Goal: Task Accomplishment & Management: Complete application form

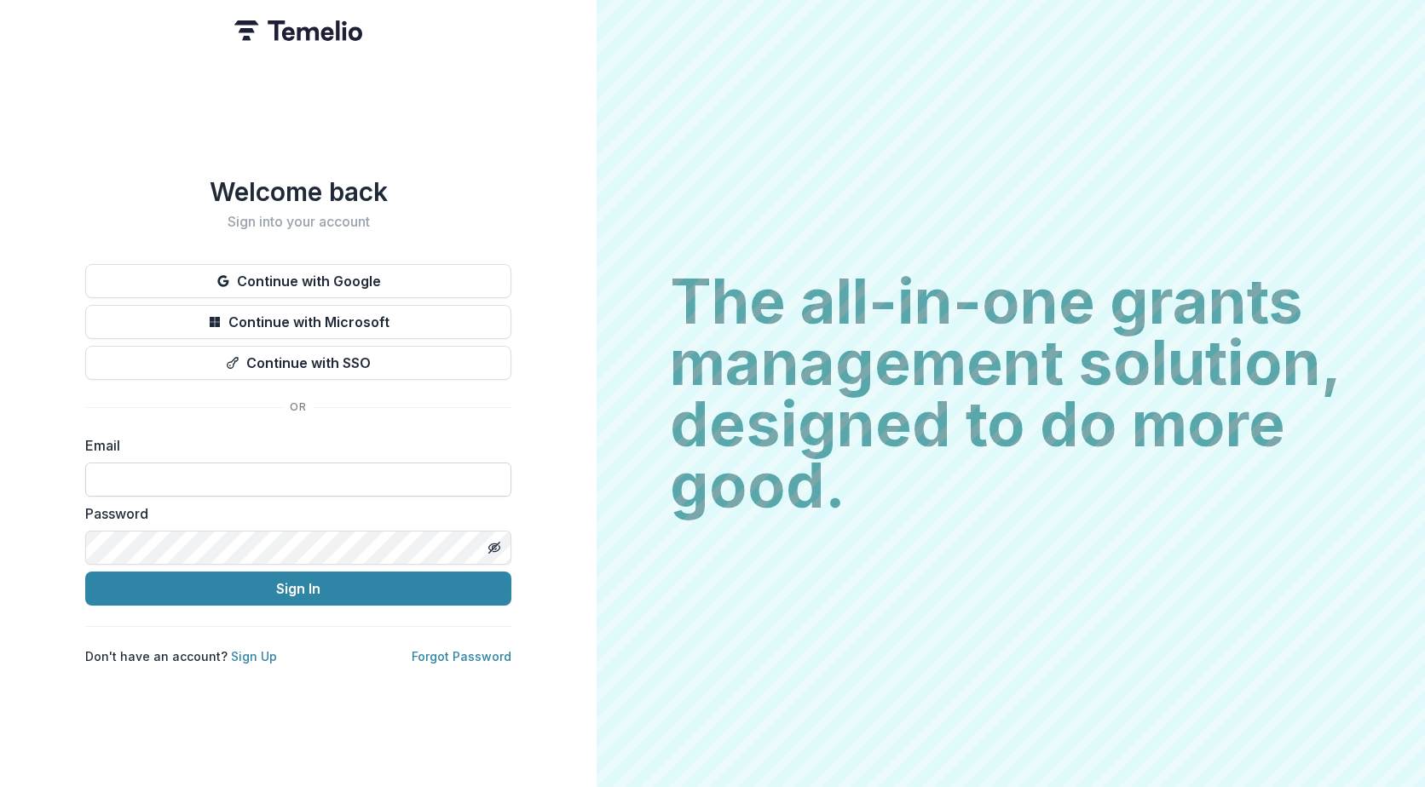
click at [200, 467] on input at bounding box center [298, 480] width 426 height 34
type input "**********"
click at [85, 572] on button "Sign In" at bounding box center [298, 589] width 426 height 34
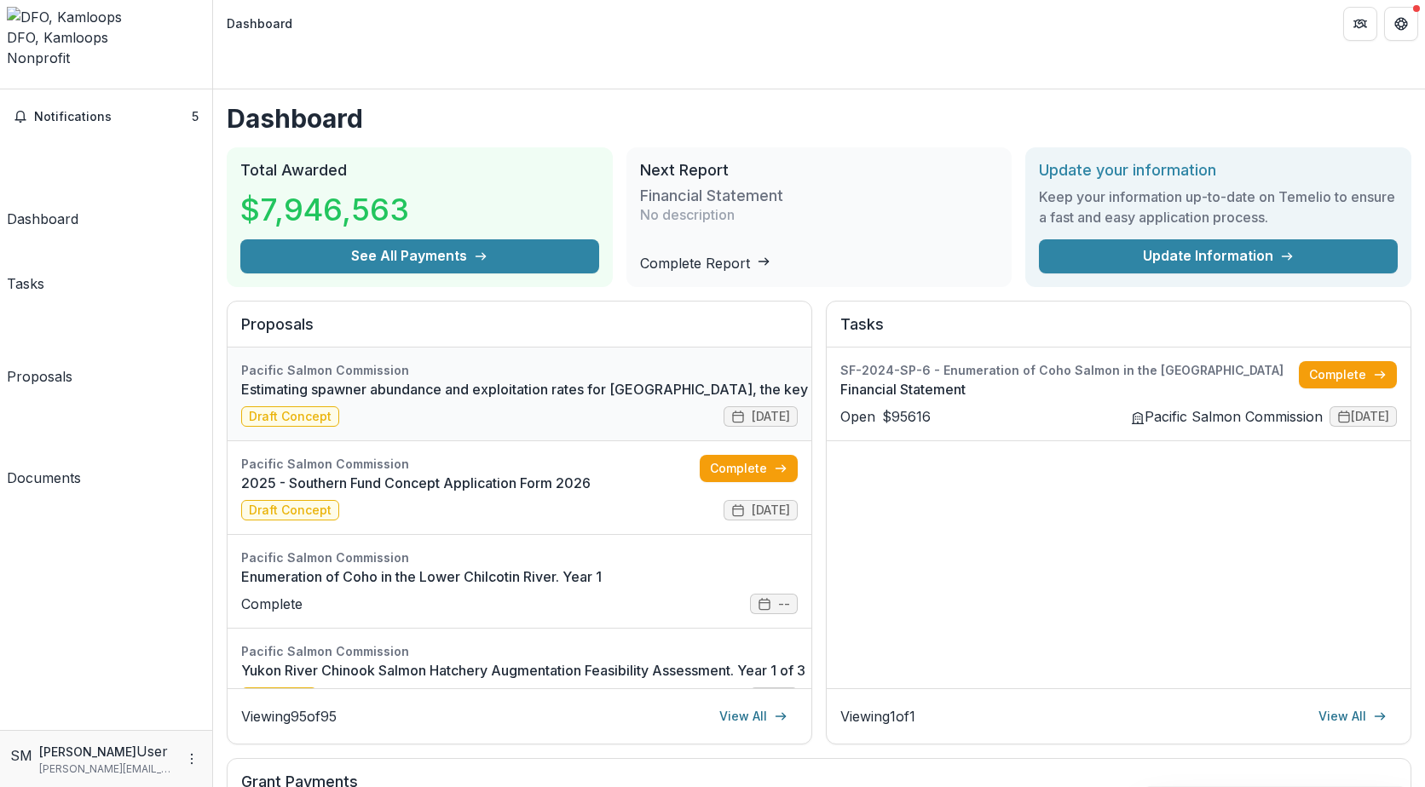
click at [371, 379] on link "Estimating spawner abundance and exploitation rates for [GEOGRAPHIC_DATA], the …" at bounding box center [844, 389] width 1207 height 20
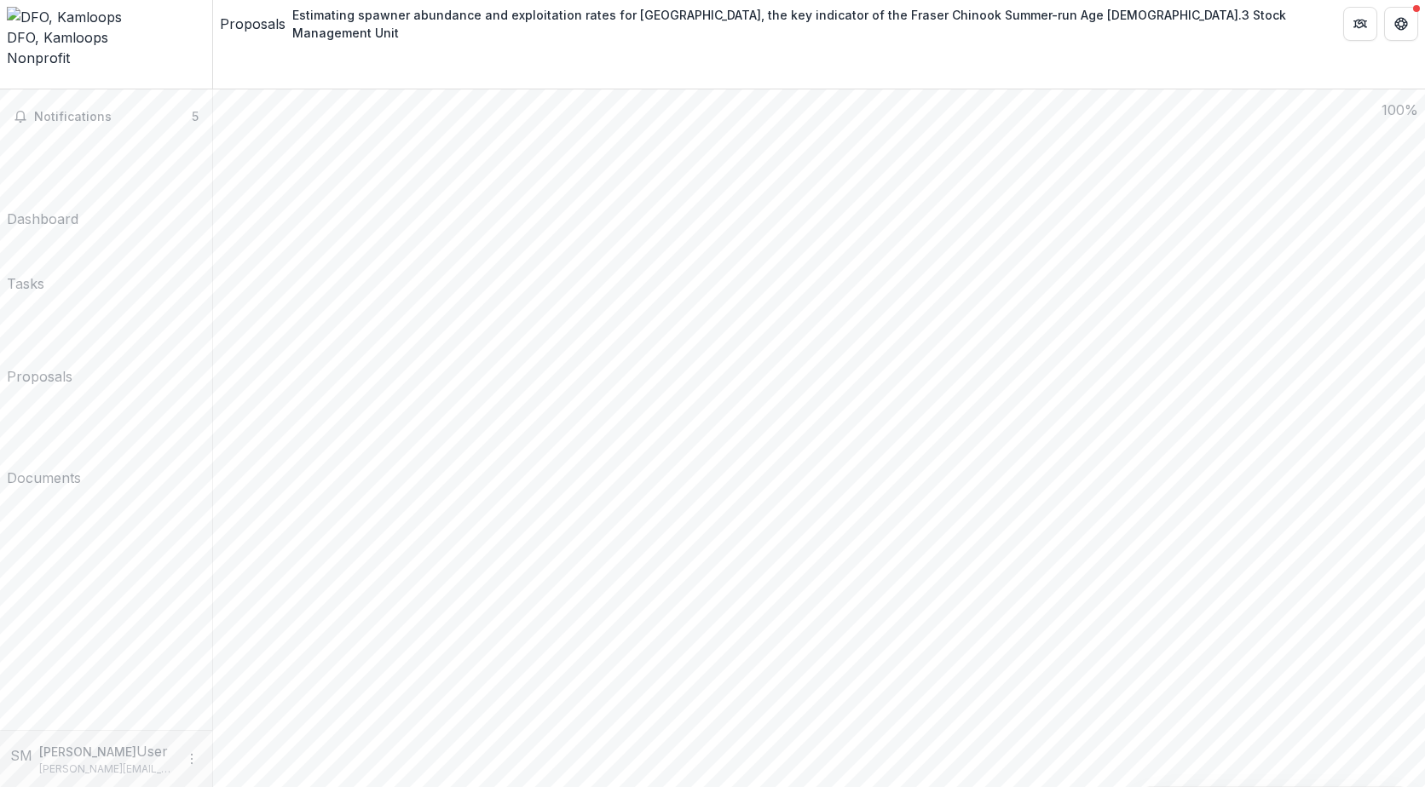
scroll to position [1942, 0]
drag, startPoint x: 262, startPoint y: 755, endPoint x: 329, endPoint y: 741, distance: 68.7
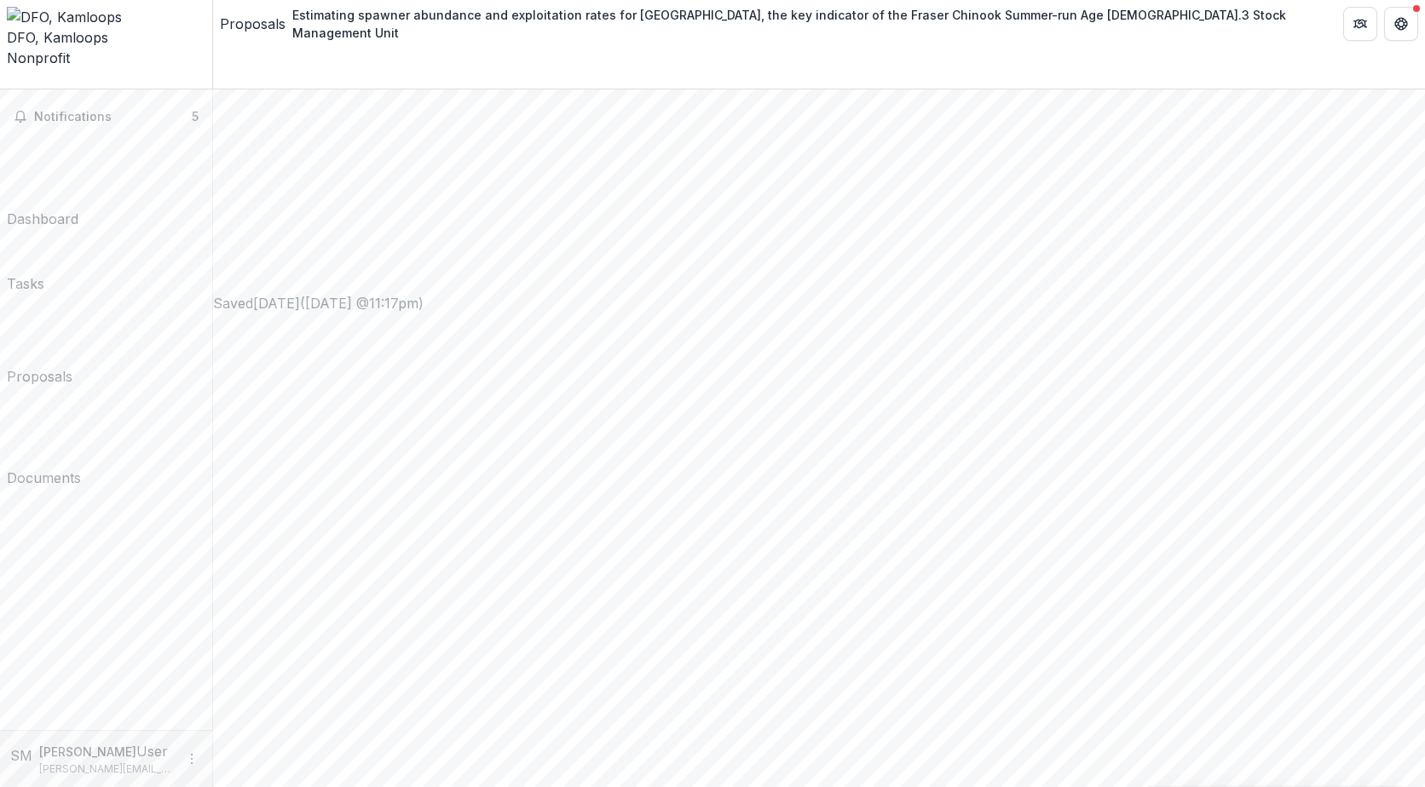
scroll to position [664, 0]
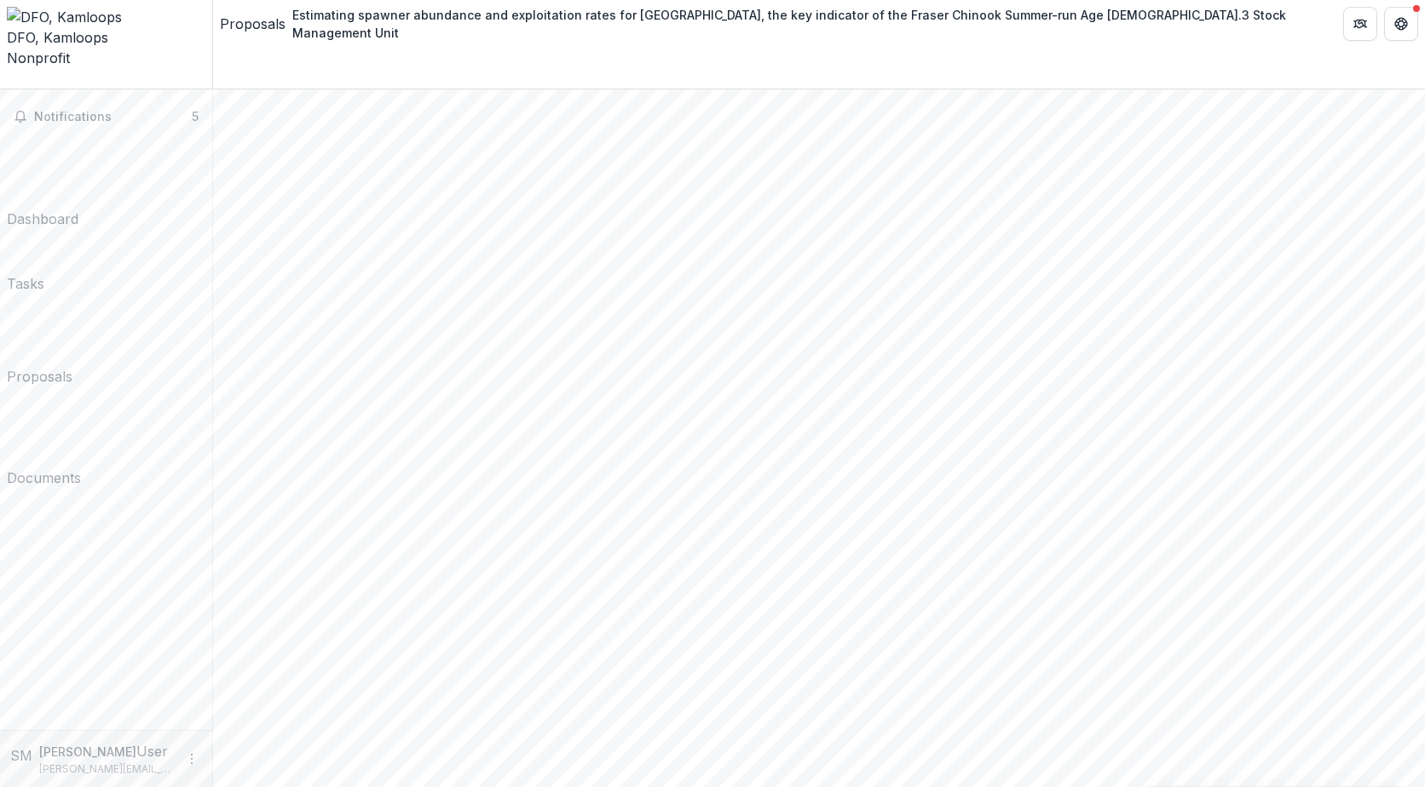
drag, startPoint x: 906, startPoint y: 338, endPoint x: 792, endPoint y: 338, distance: 113.3
drag, startPoint x: 900, startPoint y: 337, endPoint x: 533, endPoint y: 342, distance: 366.4
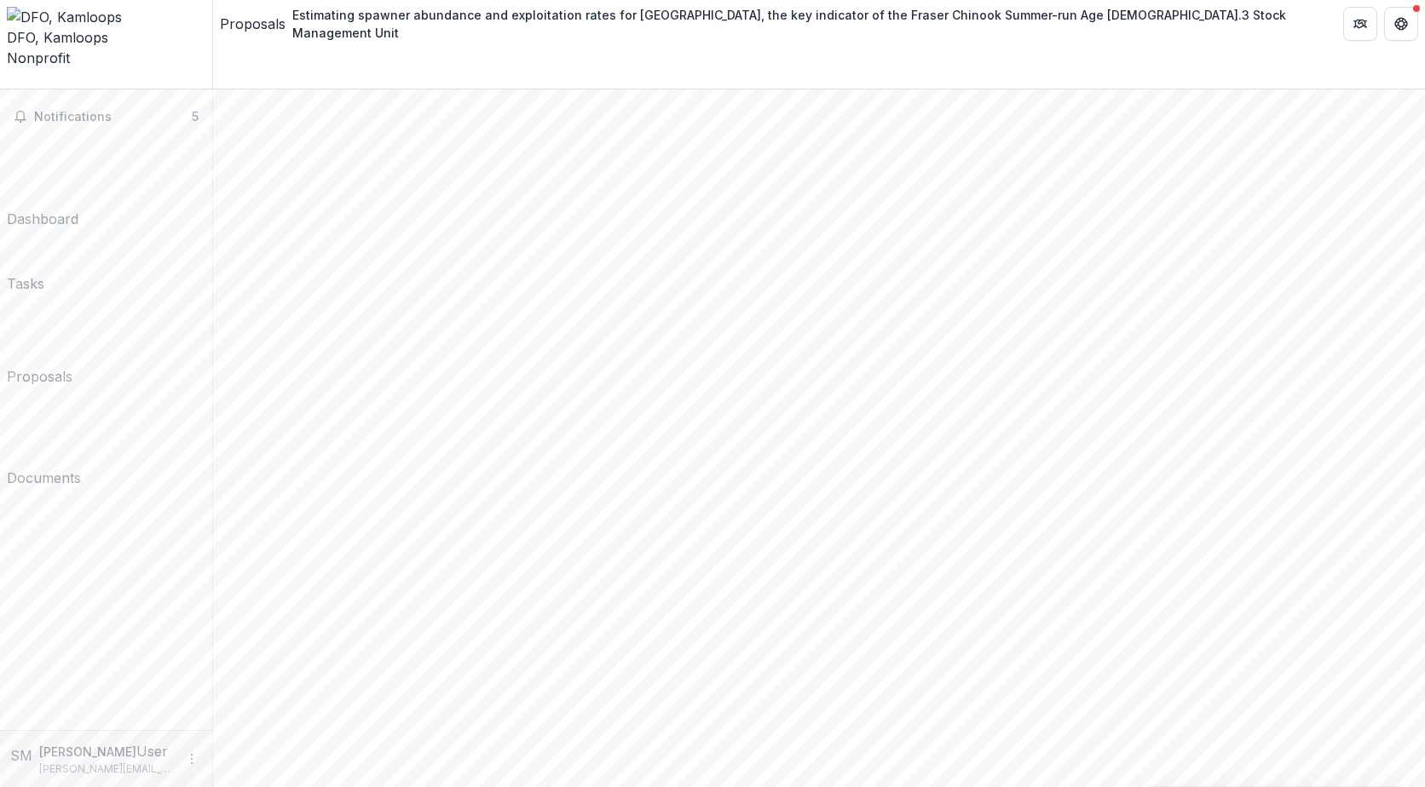
scroll to position [0, 0]
drag, startPoint x: 910, startPoint y: 341, endPoint x: 260, endPoint y: 316, distance: 650.6
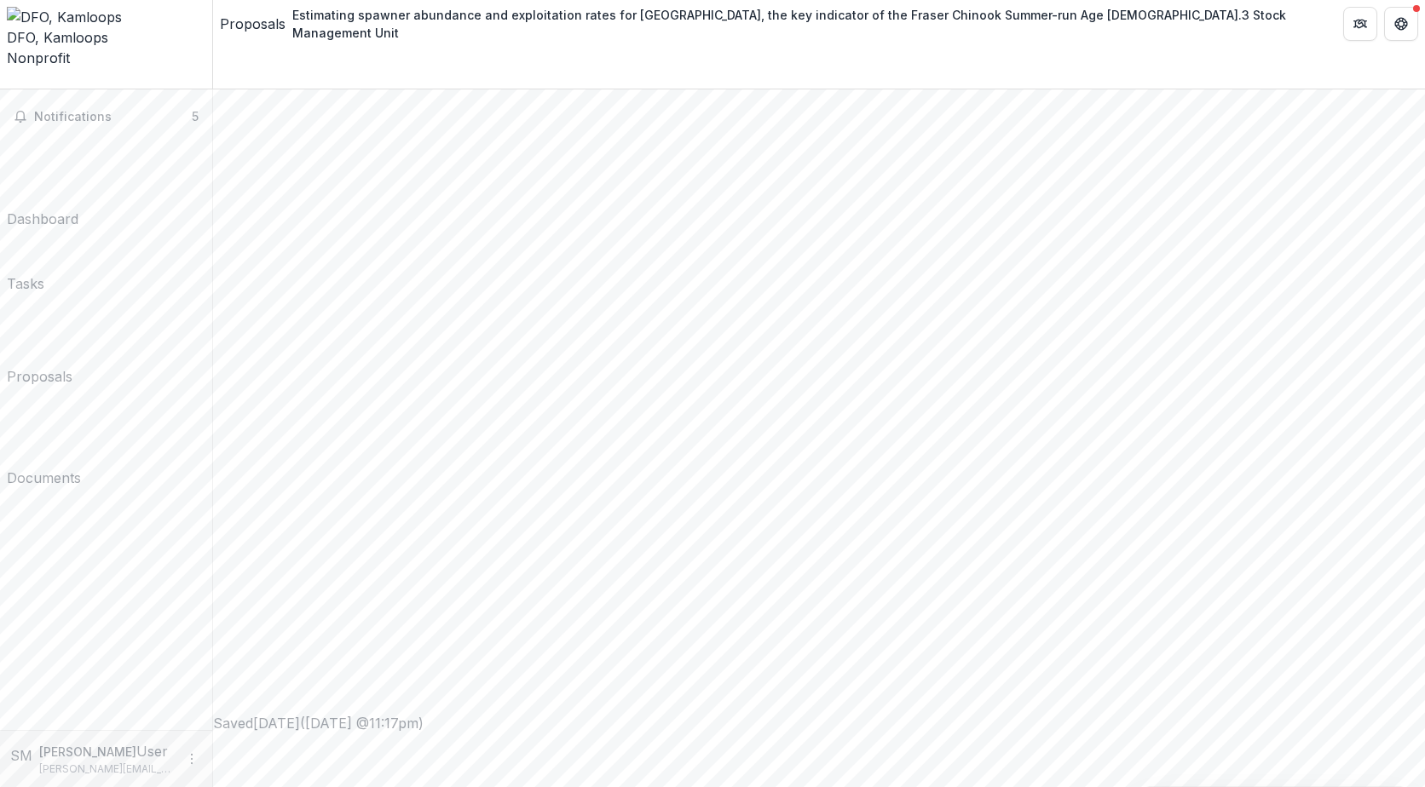
scroll to position [749, 0]
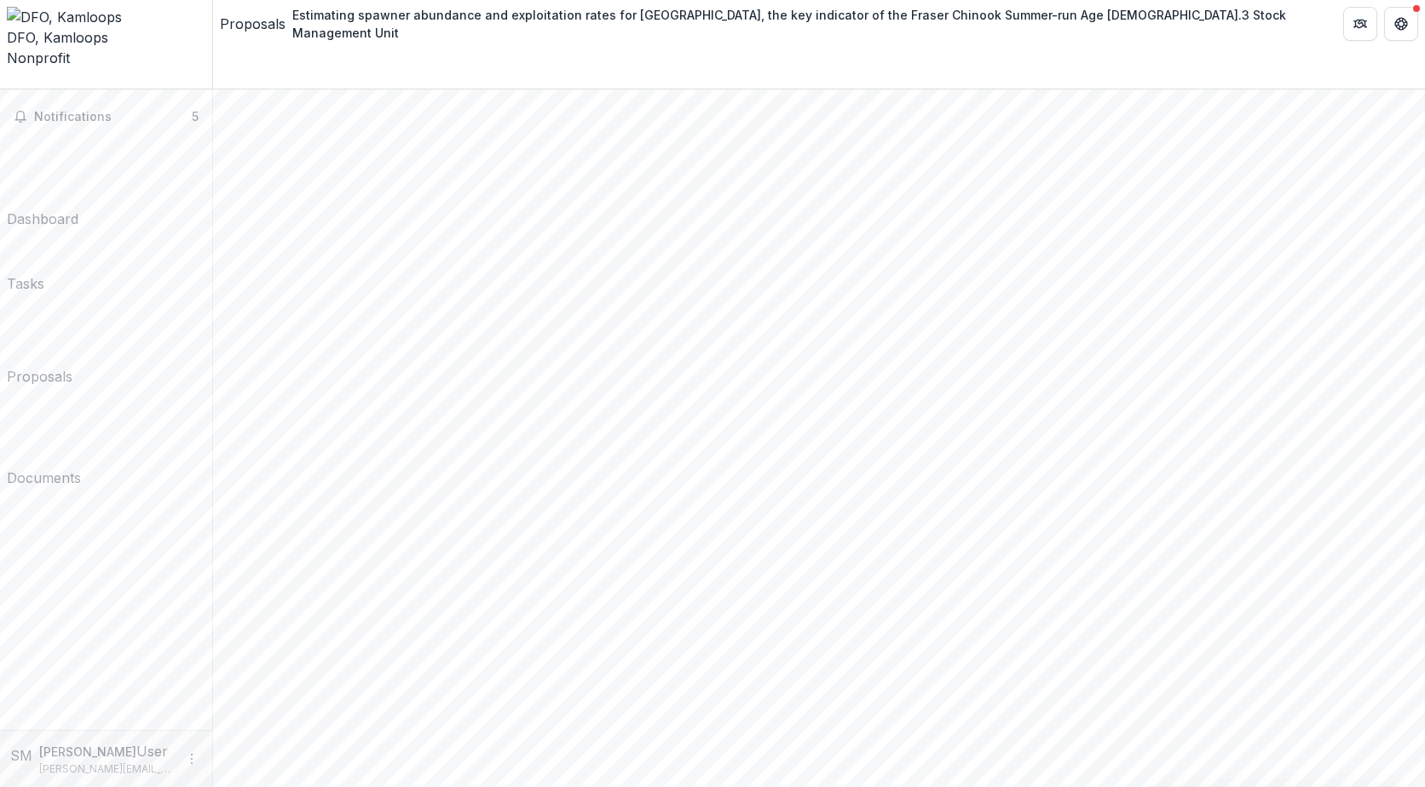
drag, startPoint x: 786, startPoint y: 538, endPoint x: 379, endPoint y: 404, distance: 428.9
copy div "**********"
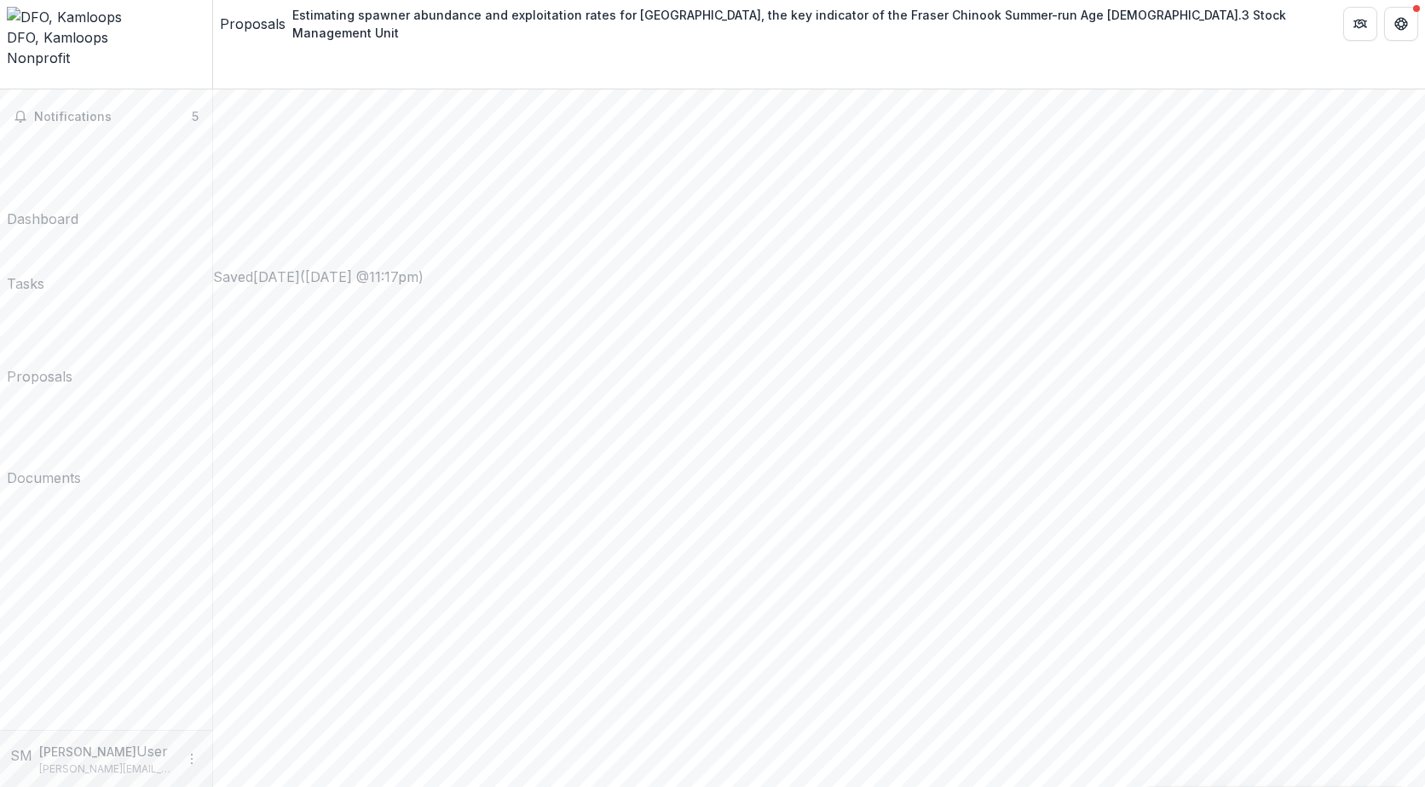
scroll to position [1086, 0]
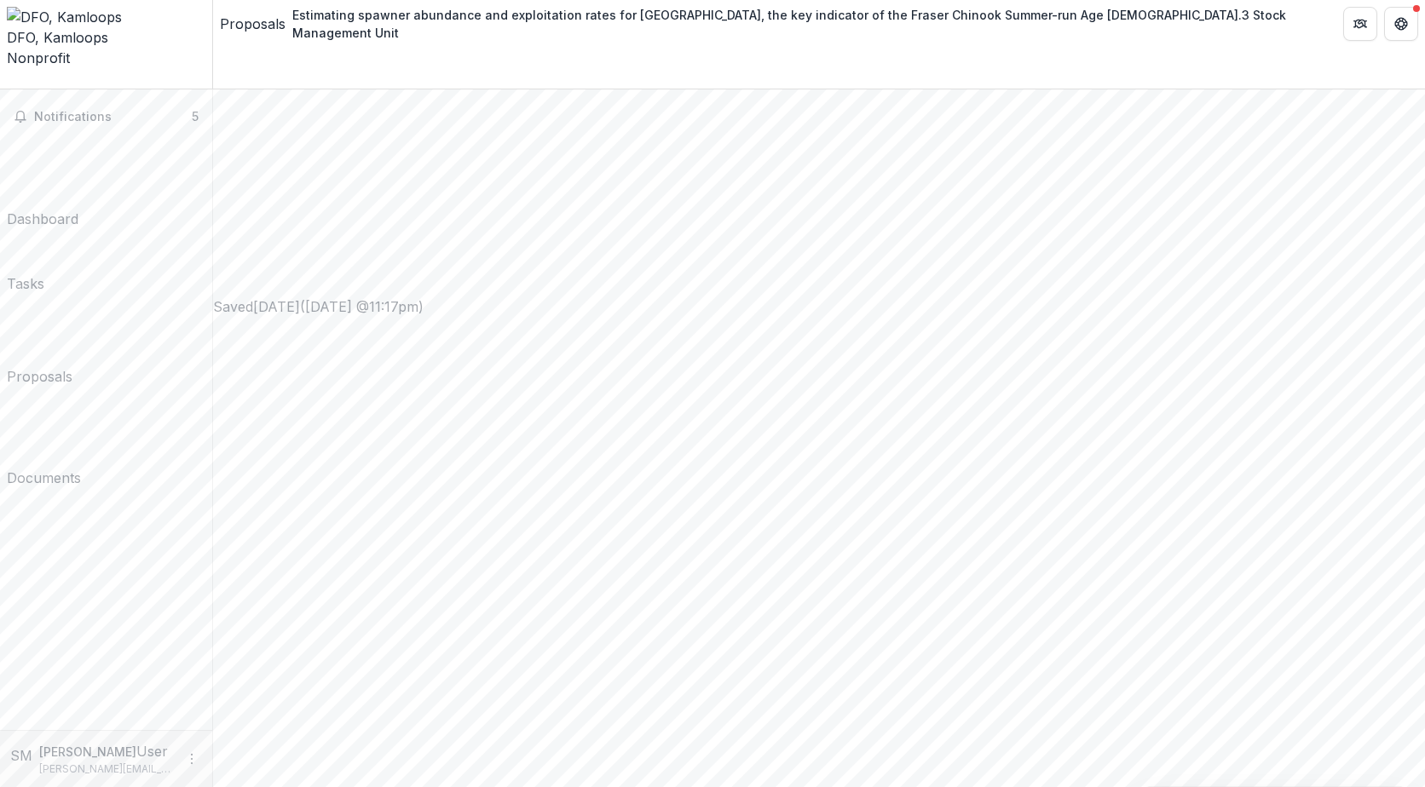
drag, startPoint x: 821, startPoint y: 439, endPoint x: 372, endPoint y: 286, distance: 473.4
copy p "**********"
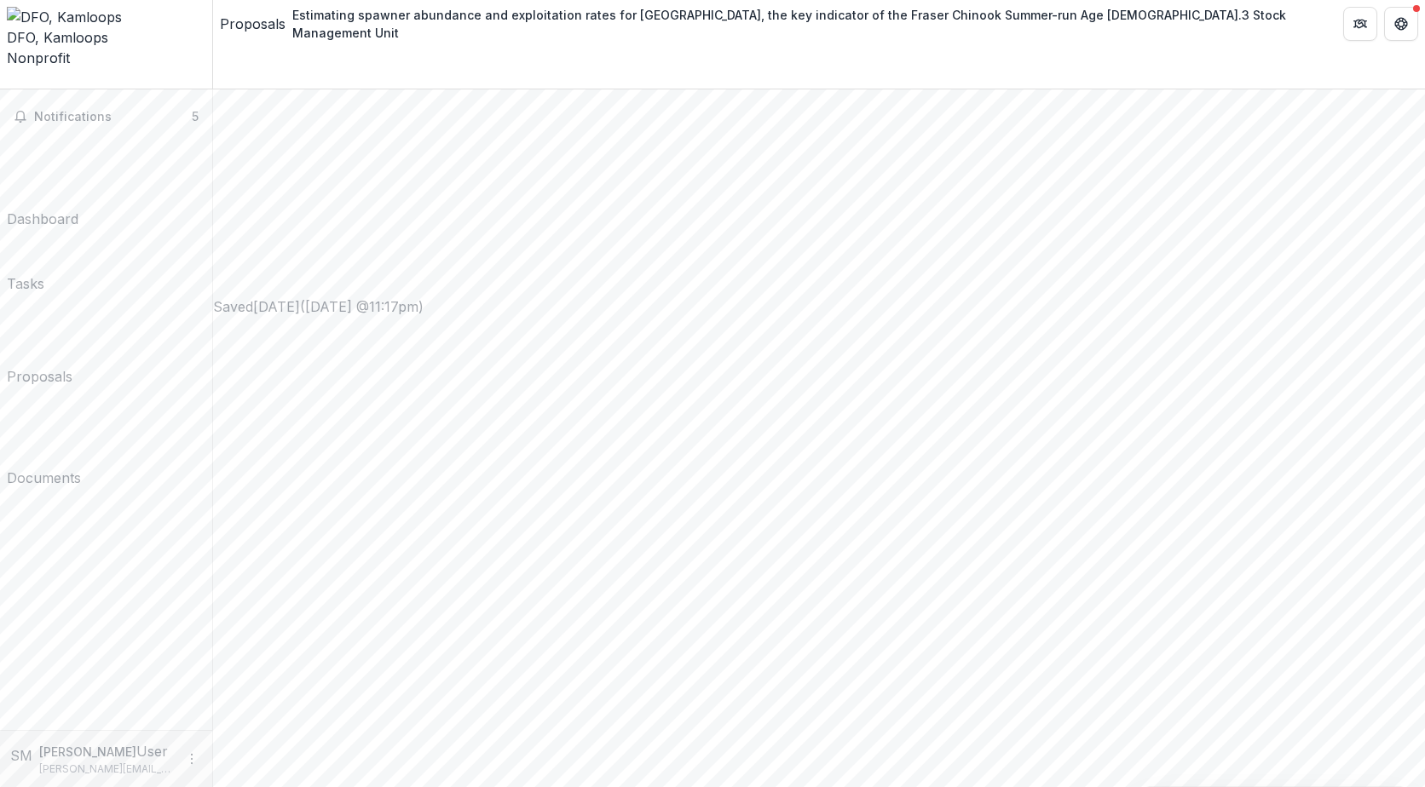
scroll to position [1172, 0]
